Goal: Transaction & Acquisition: Purchase product/service

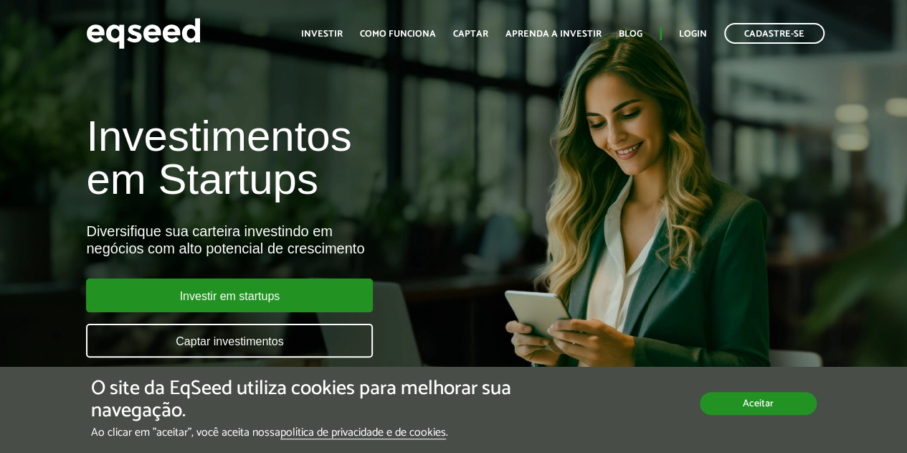
click at [737, 407] on button "Aceitar" at bounding box center [758, 403] width 117 height 23
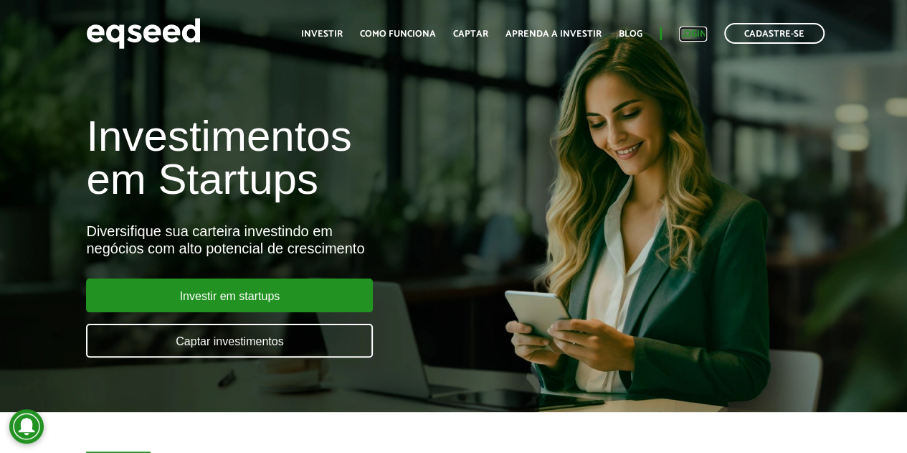
click at [694, 31] on link "Login" at bounding box center [693, 33] width 28 height 9
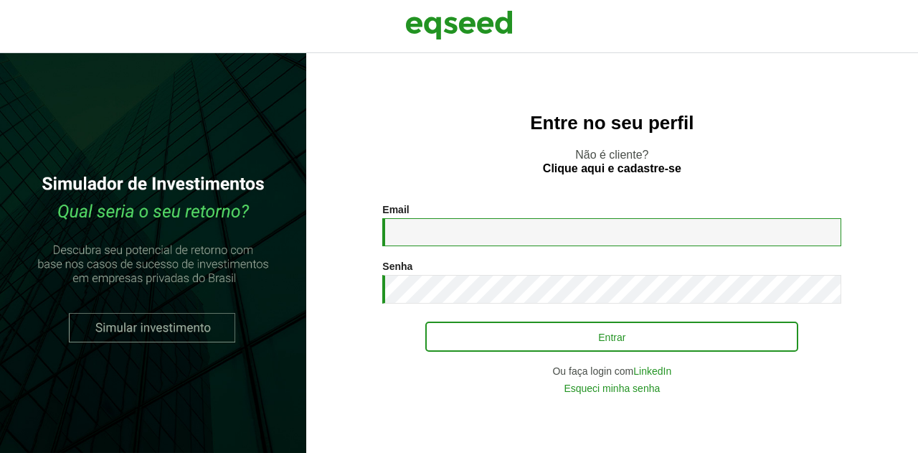
type input "**********"
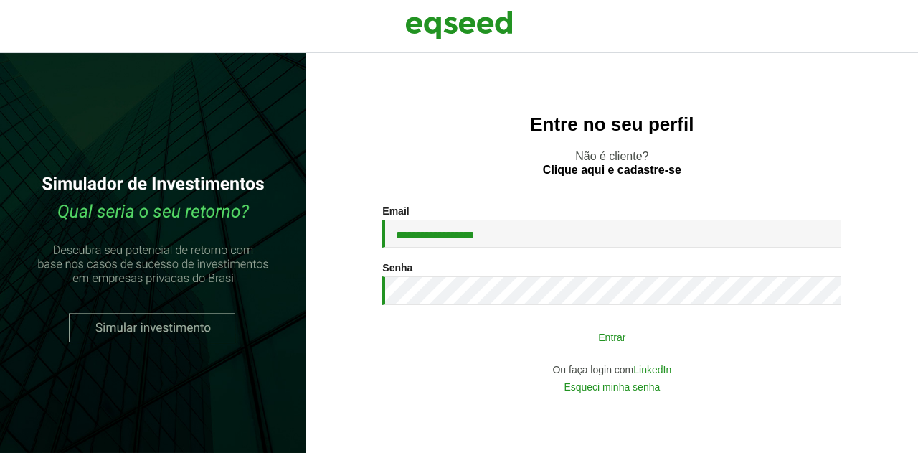
click at [519, 329] on button "Entrar" at bounding box center [611, 336] width 373 height 27
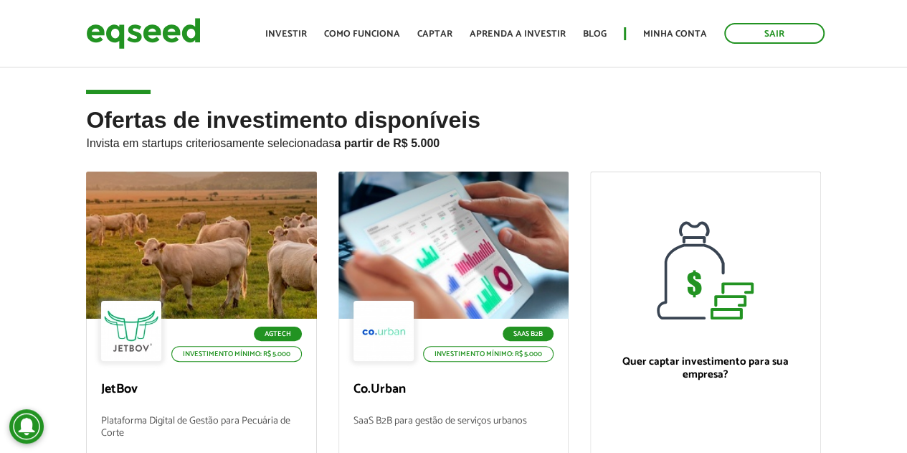
drag, startPoint x: 0, startPoint y: 0, endPoint x: 563, endPoint y: 91, distance: 570.4
click at [563, 91] on article "Ofertas de investimento disponíveis Invista em startups criteriosamente selecio…" at bounding box center [453, 353] width 907 height 577
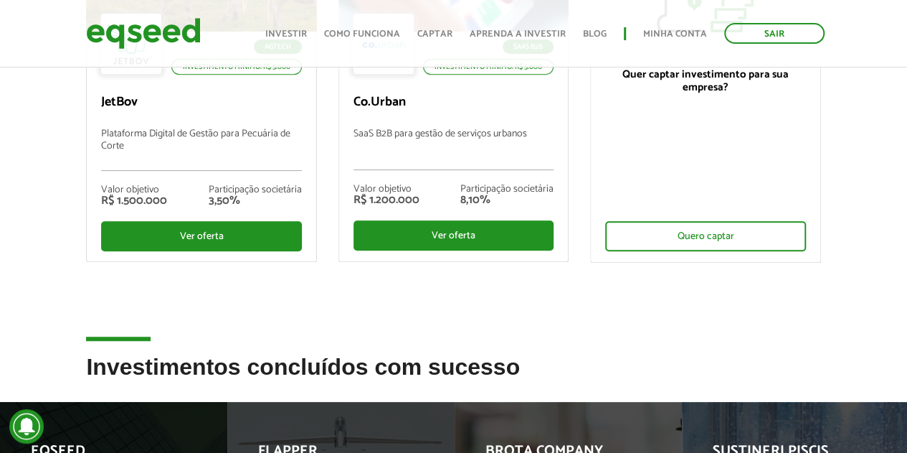
scroll to position [143, 0]
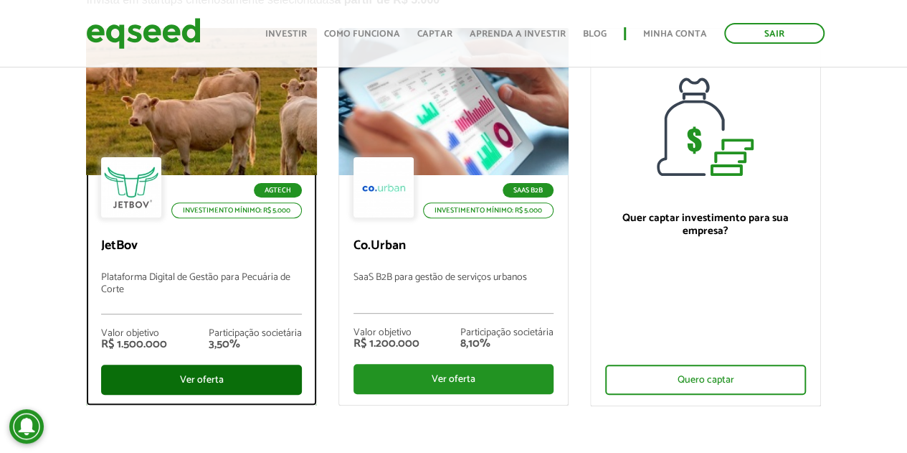
click at [201, 377] on div "Ver oferta" at bounding box center [201, 379] width 200 height 30
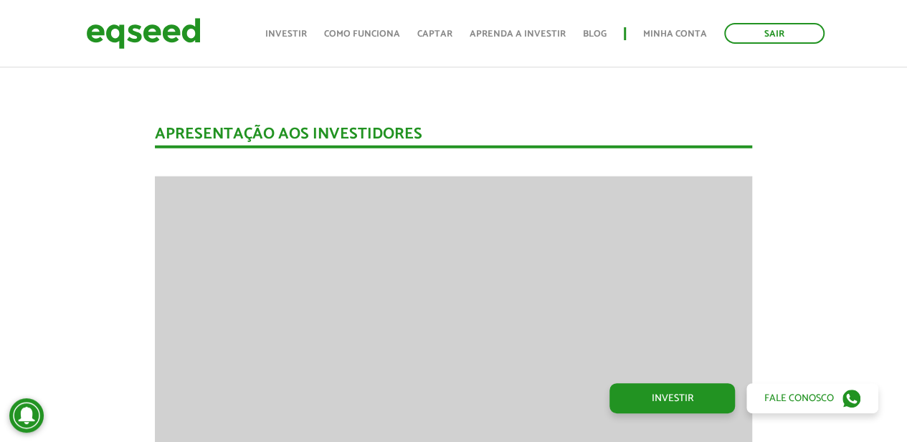
scroll to position [1793, 0]
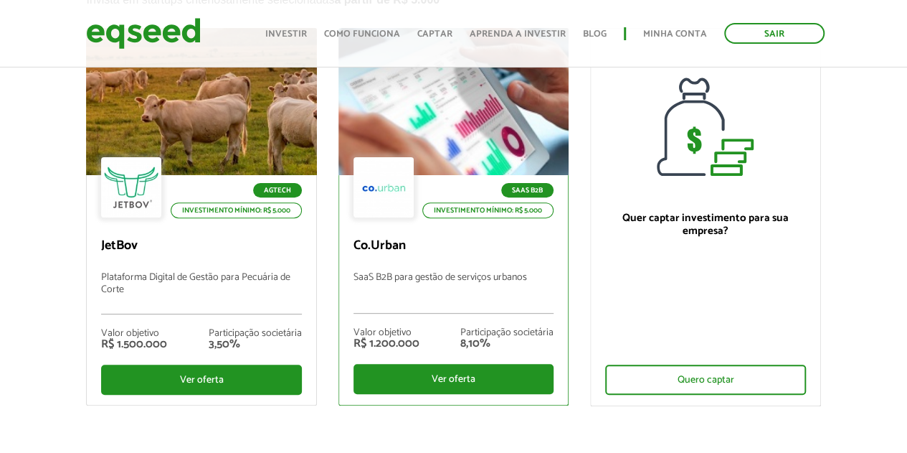
scroll to position [215, 0]
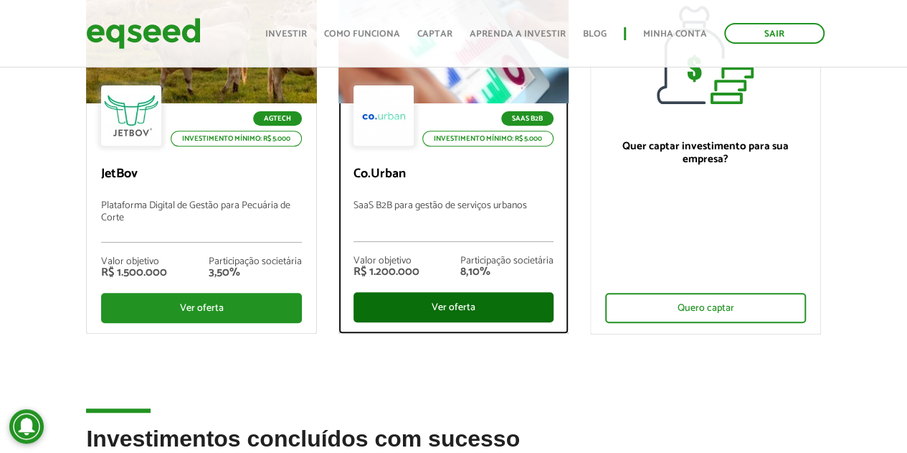
click at [422, 301] on div "Ver oferta" at bounding box center [454, 307] width 200 height 30
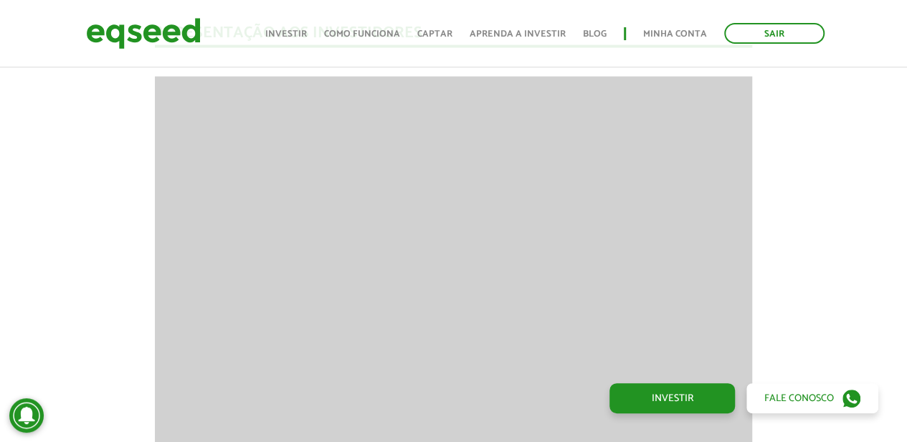
scroll to position [1435, 0]
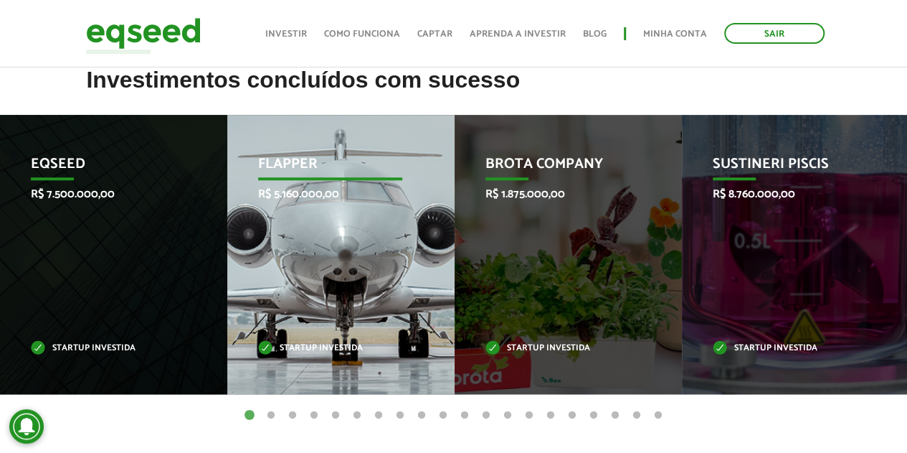
scroll to position [646, 0]
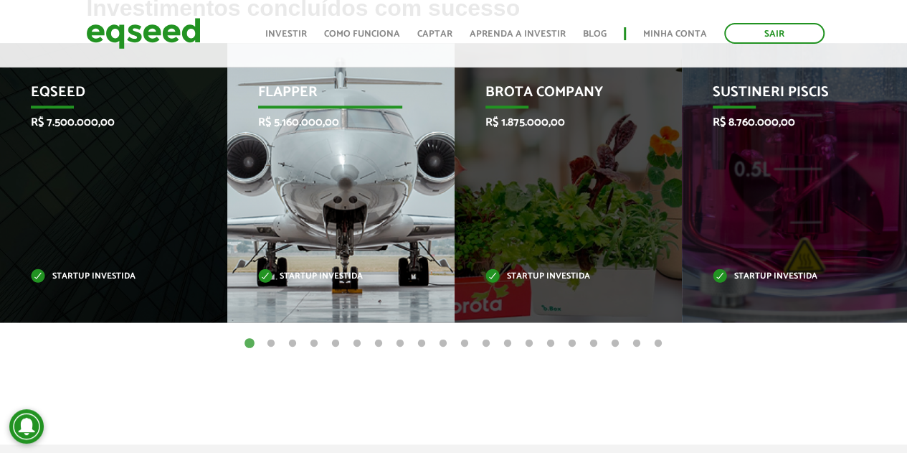
click at [341, 189] on div "Flapper R$ 5.160.000,00 Startup investida" at bounding box center [330, 182] width 206 height 279
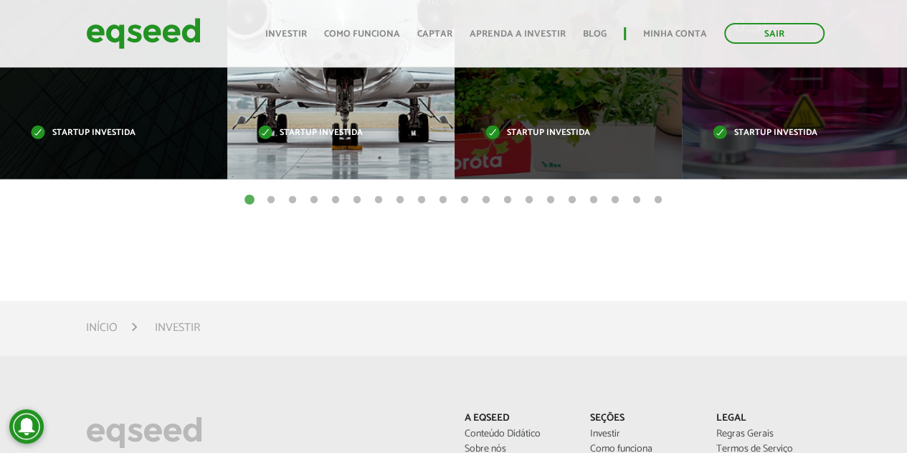
scroll to position [574, 0]
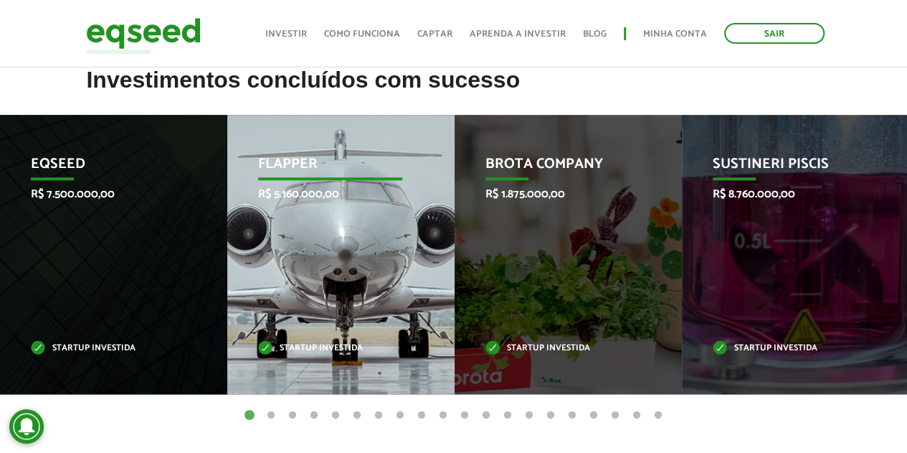
click at [304, 235] on div "Flapper R$ 5.160.000,00 Startup investida" at bounding box center [330, 254] width 206 height 279
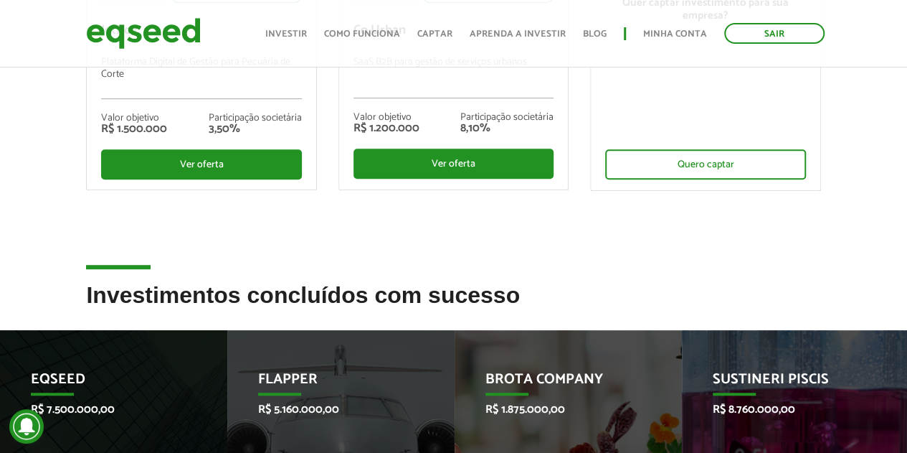
scroll to position [143, 0]
